Goal: Information Seeking & Learning: Learn about a topic

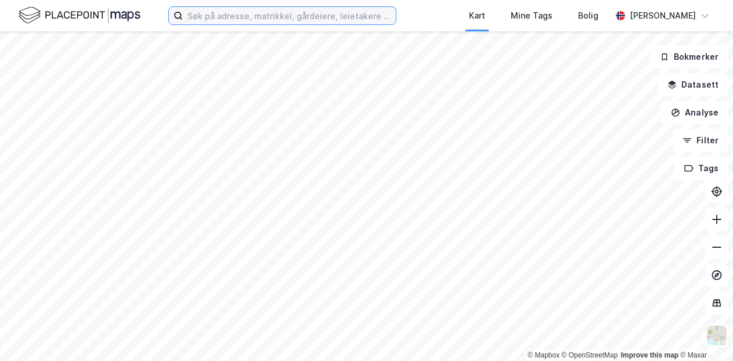
click at [320, 15] on input at bounding box center [289, 15] width 213 height 17
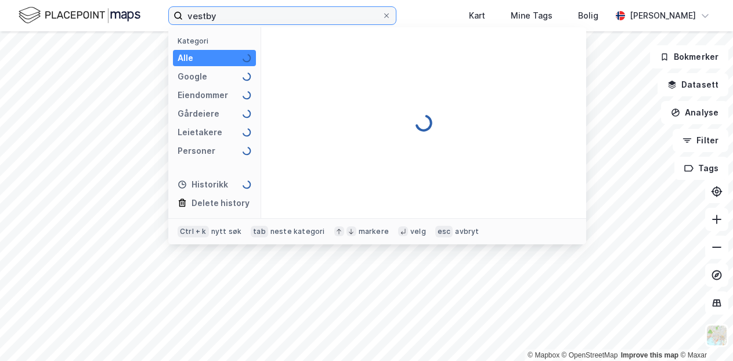
type input "vestby"
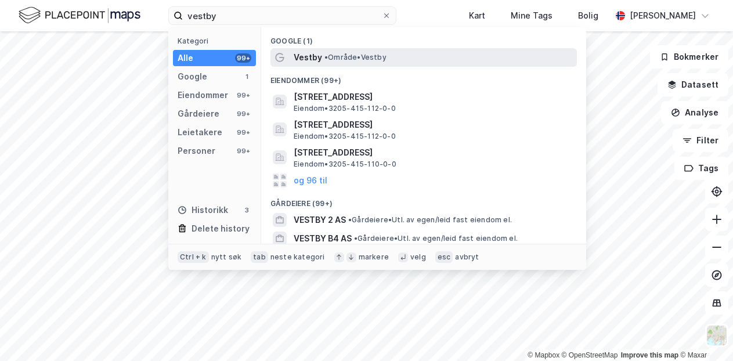
click at [299, 62] on span "Vestby" at bounding box center [308, 57] width 28 height 14
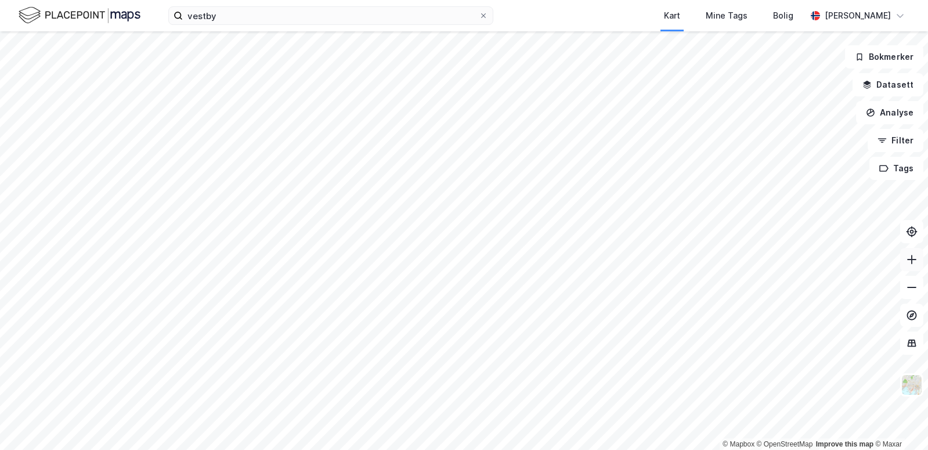
click at [732, 266] on button at bounding box center [911, 259] width 23 height 23
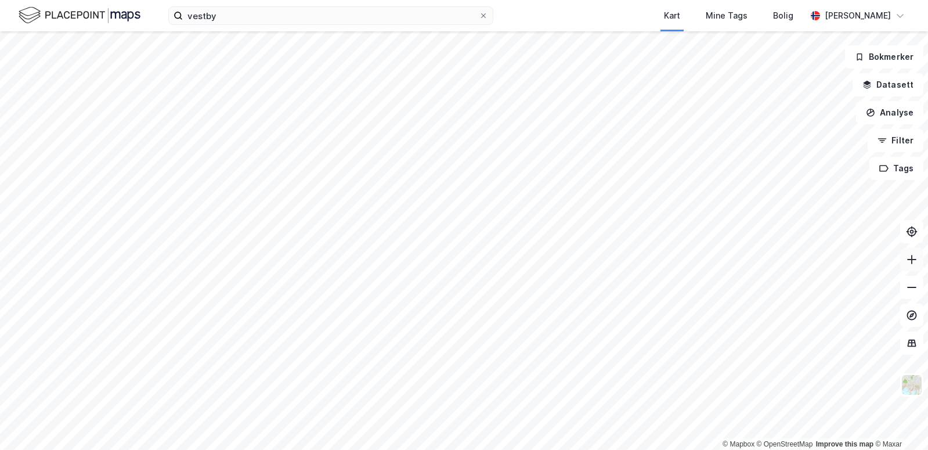
click at [732, 266] on button at bounding box center [911, 259] width 23 height 23
click at [732, 258] on button at bounding box center [911, 259] width 23 height 23
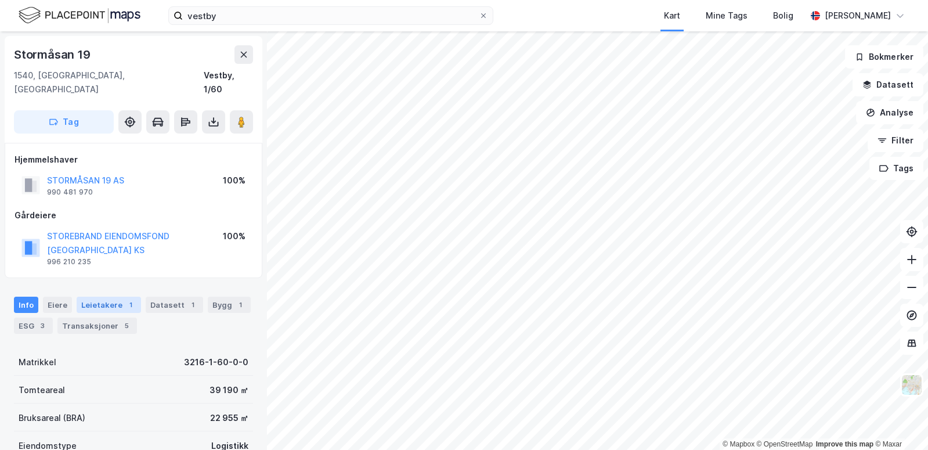
click at [118, 297] on div "Leietakere 1" at bounding box center [109, 305] width 64 height 16
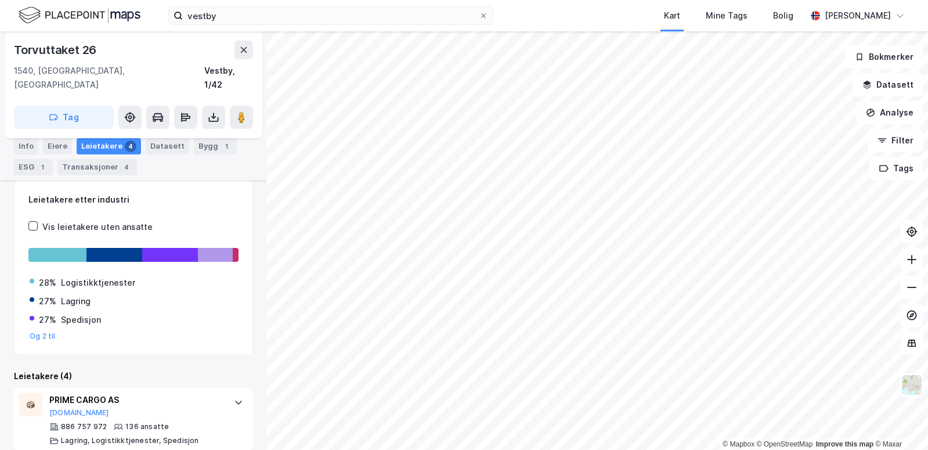
scroll to position [151, 0]
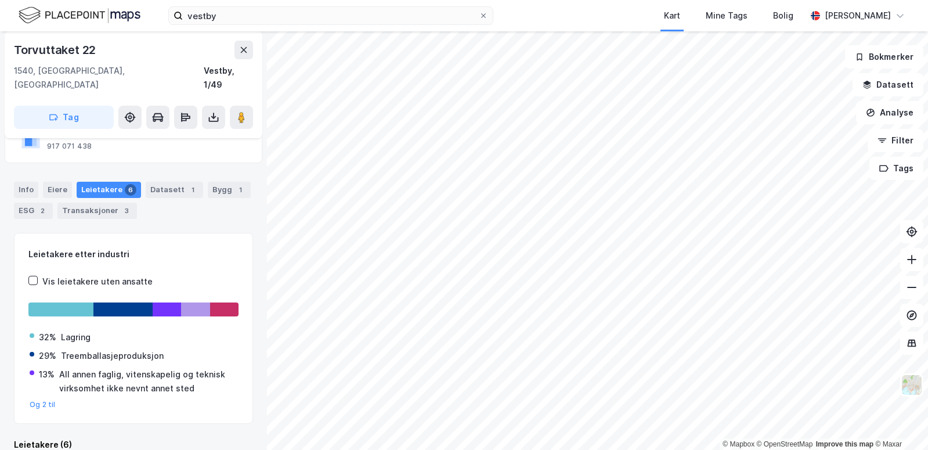
scroll to position [99, 0]
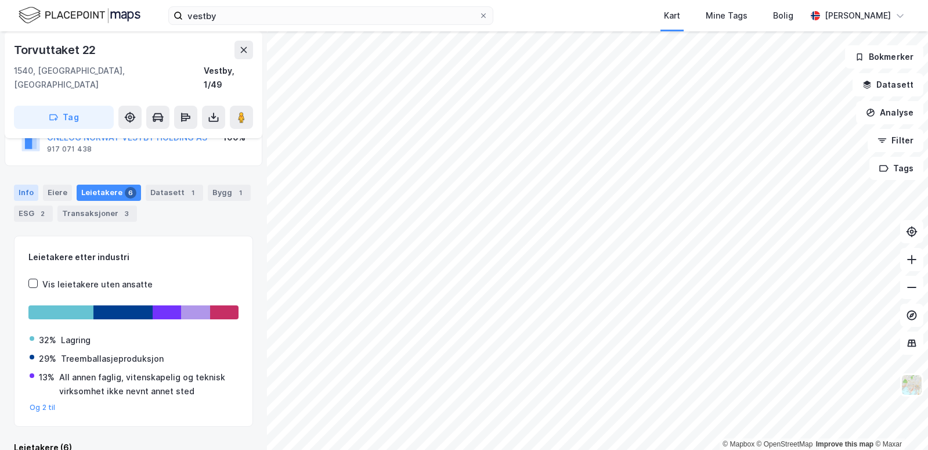
click at [17, 185] on div "Info" at bounding box center [26, 193] width 24 height 16
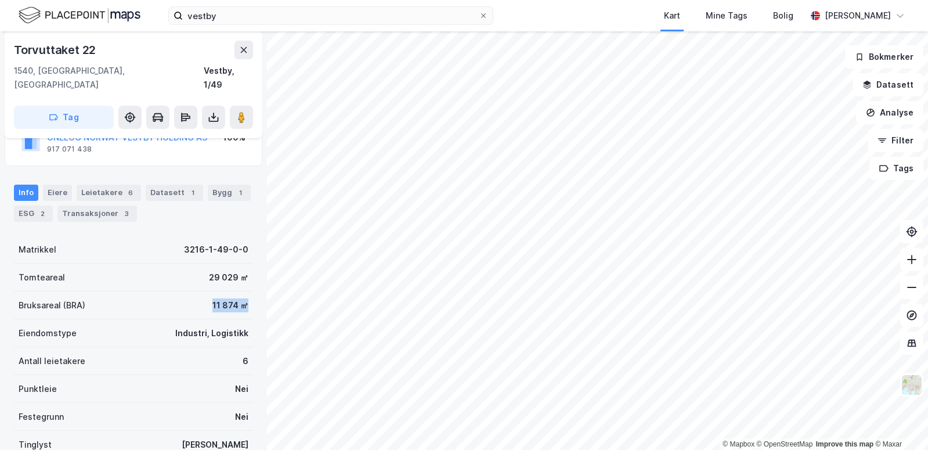
drag, startPoint x: 190, startPoint y: 297, endPoint x: 249, endPoint y: 295, distance: 59.2
click at [249, 295] on div "Torvuttaket 22 1540, [GEOGRAPHIC_DATA], [GEOGRAPHIC_DATA], 1/49 Tag Hjemmelshav…" at bounding box center [133, 240] width 267 height 418
drag, startPoint x: 175, startPoint y: 283, endPoint x: 168, endPoint y: 283, distance: 7.0
click at [168, 283] on div "Torvuttaket 22 1540, [GEOGRAPHIC_DATA], [GEOGRAPHIC_DATA], 1/49 Tag Hjemmelshav…" at bounding box center [133, 240] width 267 height 418
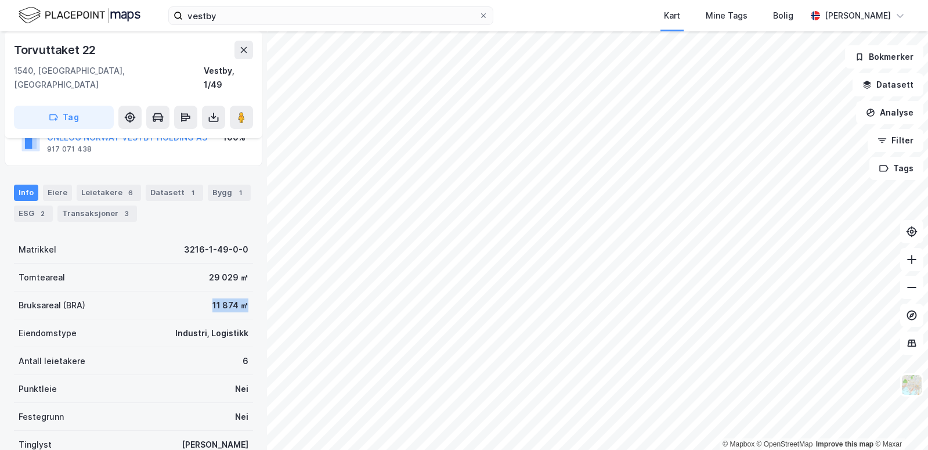
click at [168, 291] on div "Bruksareal (BRA) 11 874 ㎡" at bounding box center [133, 305] width 239 height 28
drag, startPoint x: 168, startPoint y: 283, endPoint x: 251, endPoint y: 285, distance: 83.0
click at [251, 285] on div "Torvuttaket 22 1540, [GEOGRAPHIC_DATA], [GEOGRAPHIC_DATA], 1/49 Tag Hjemmelshav…" at bounding box center [133, 240] width 267 height 418
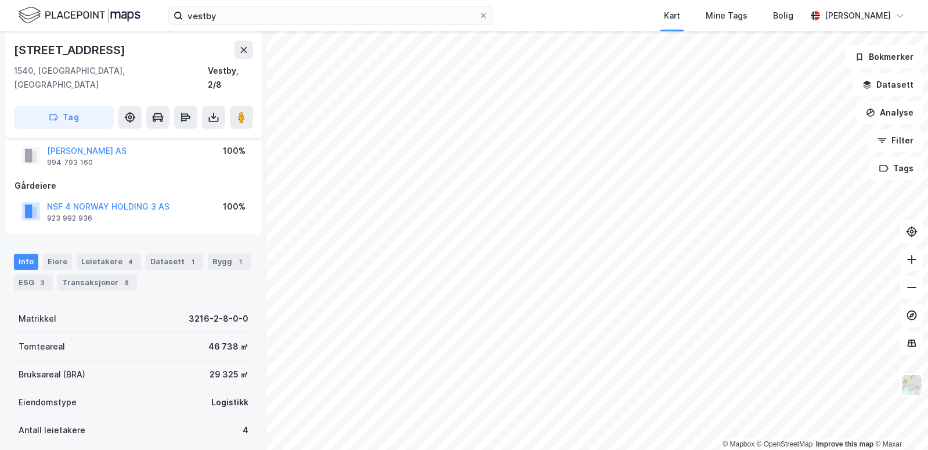
scroll to position [28, 0]
click at [111, 255] on div "Leietakere 4" at bounding box center [109, 263] width 64 height 16
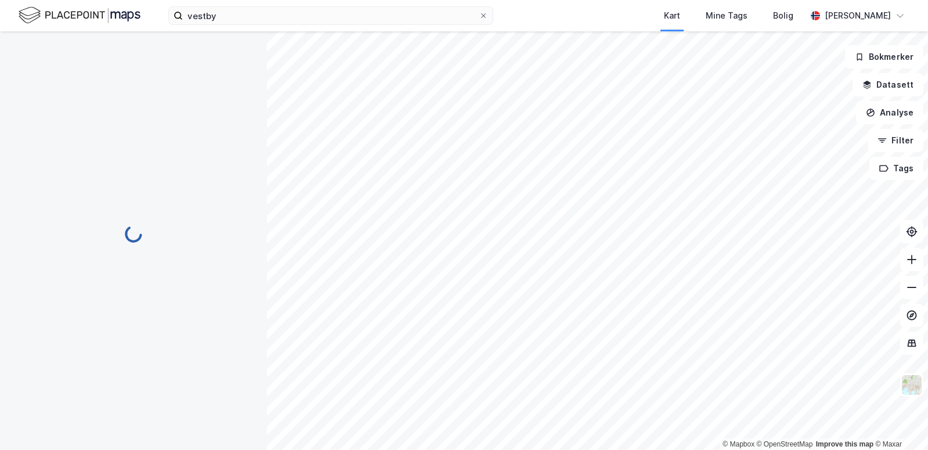
scroll to position [8, 0]
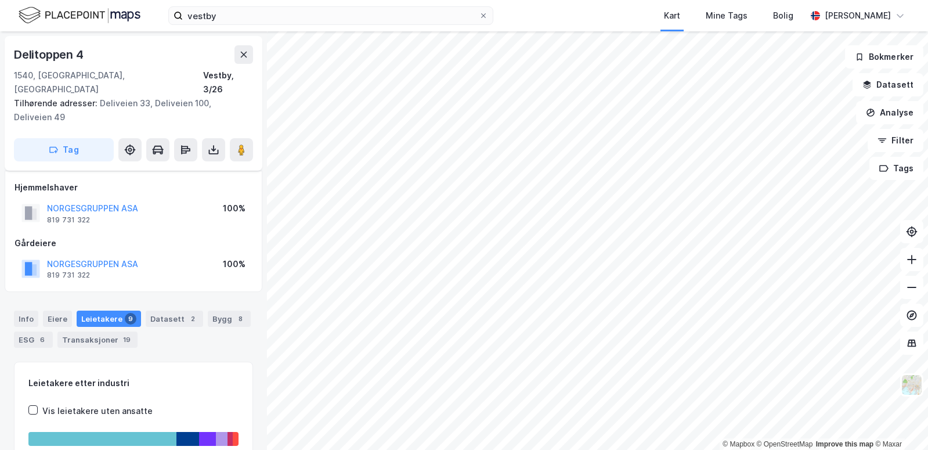
scroll to position [122, 0]
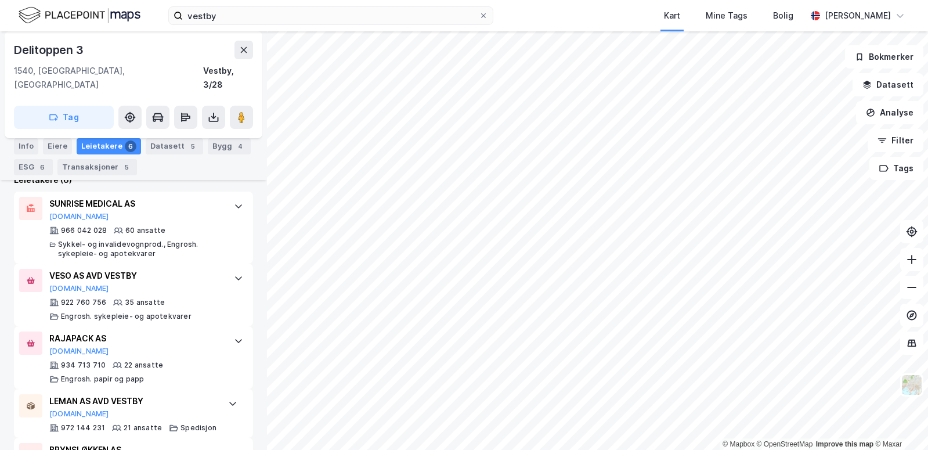
scroll to position [232, 0]
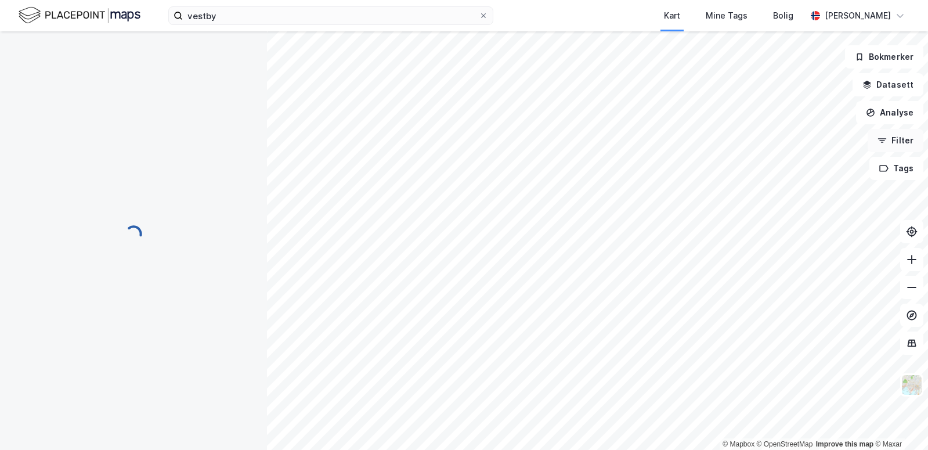
scroll to position [122, 0]
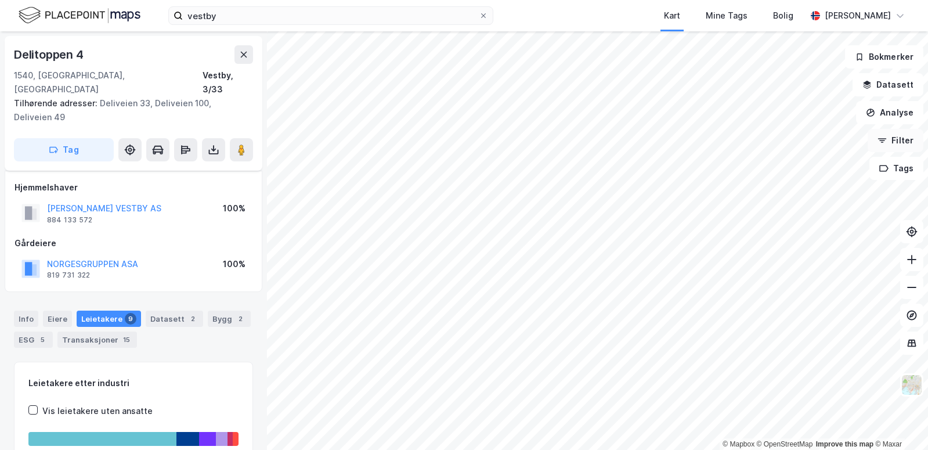
scroll to position [122, 0]
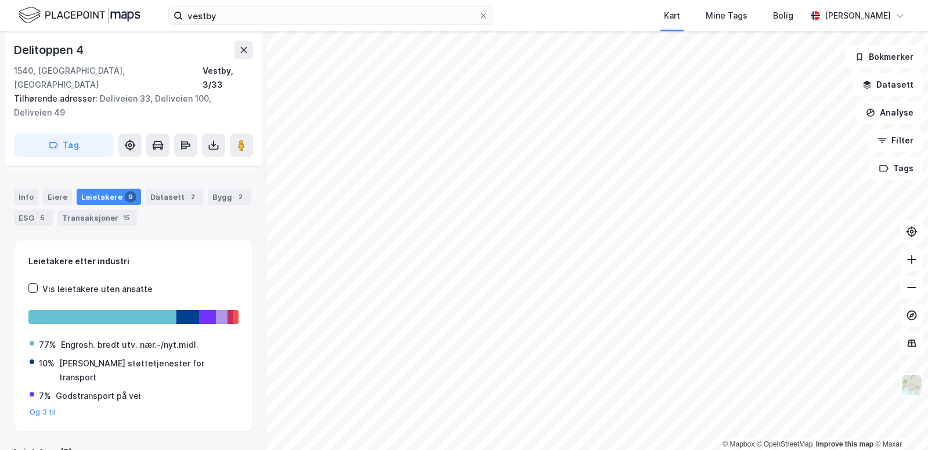
click at [616, 360] on html "vestby Kart Mine Tags Bolig [PERSON_NAME] © Mapbox © OpenStreetMap Improve this…" at bounding box center [464, 225] width 928 height 450
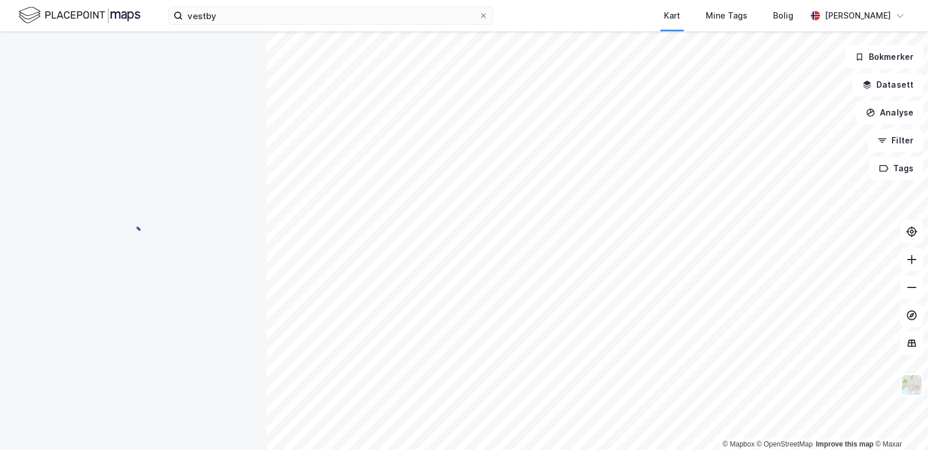
scroll to position [57, 0]
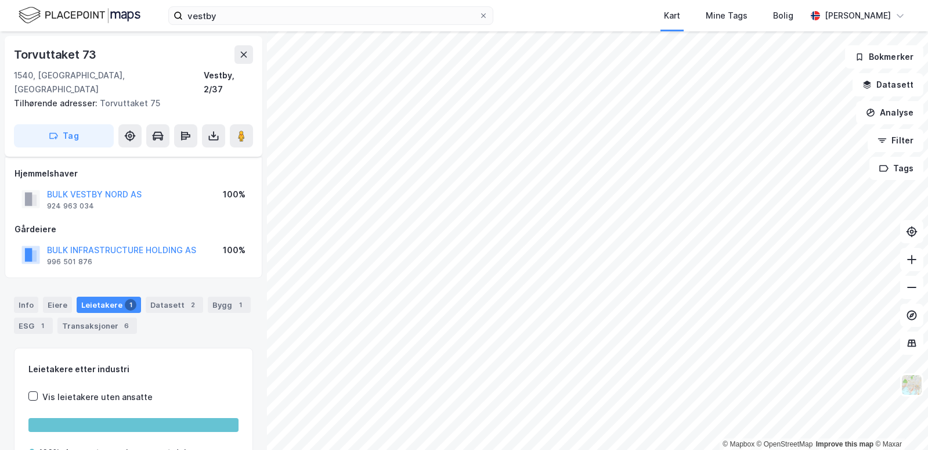
scroll to position [120, 0]
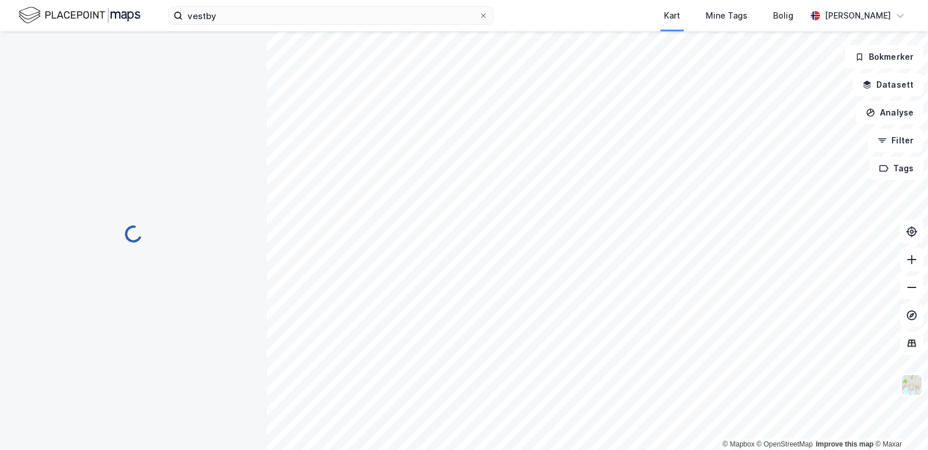
scroll to position [57, 0]
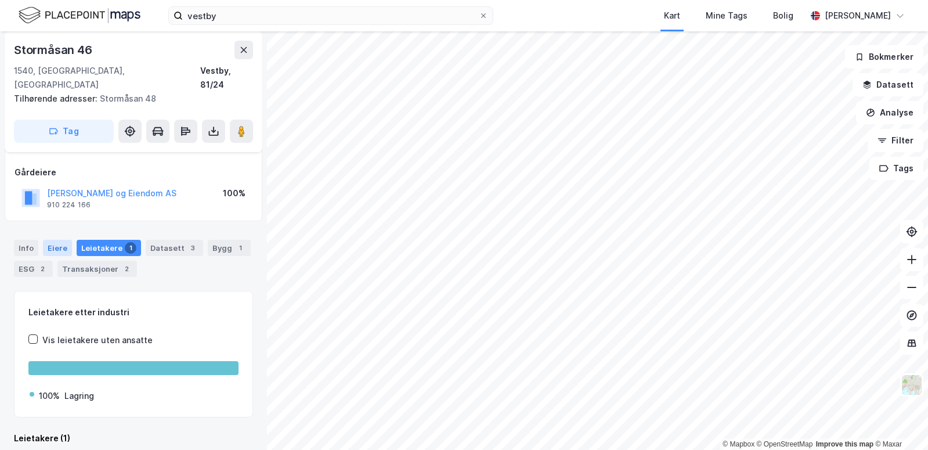
click at [59, 240] on div "Eiere" at bounding box center [57, 248] width 29 height 16
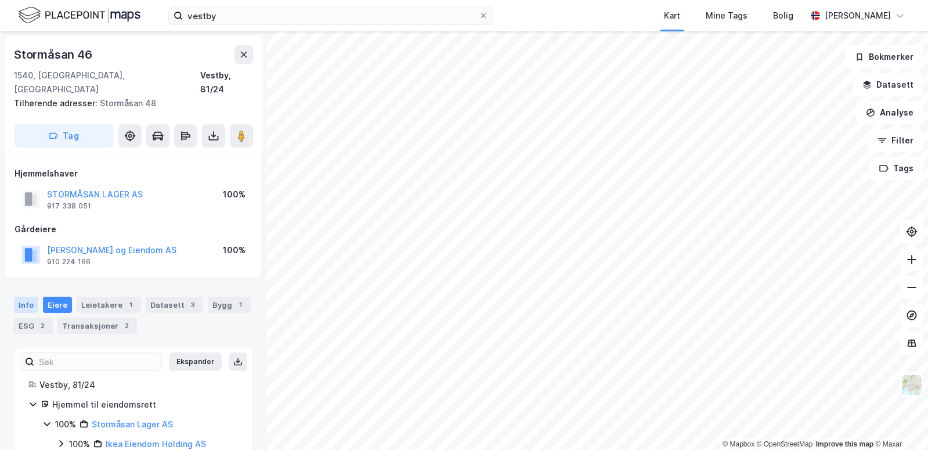
click at [31, 297] on div "Info" at bounding box center [26, 305] width 24 height 16
